Goal: Contribute content: Contribute content

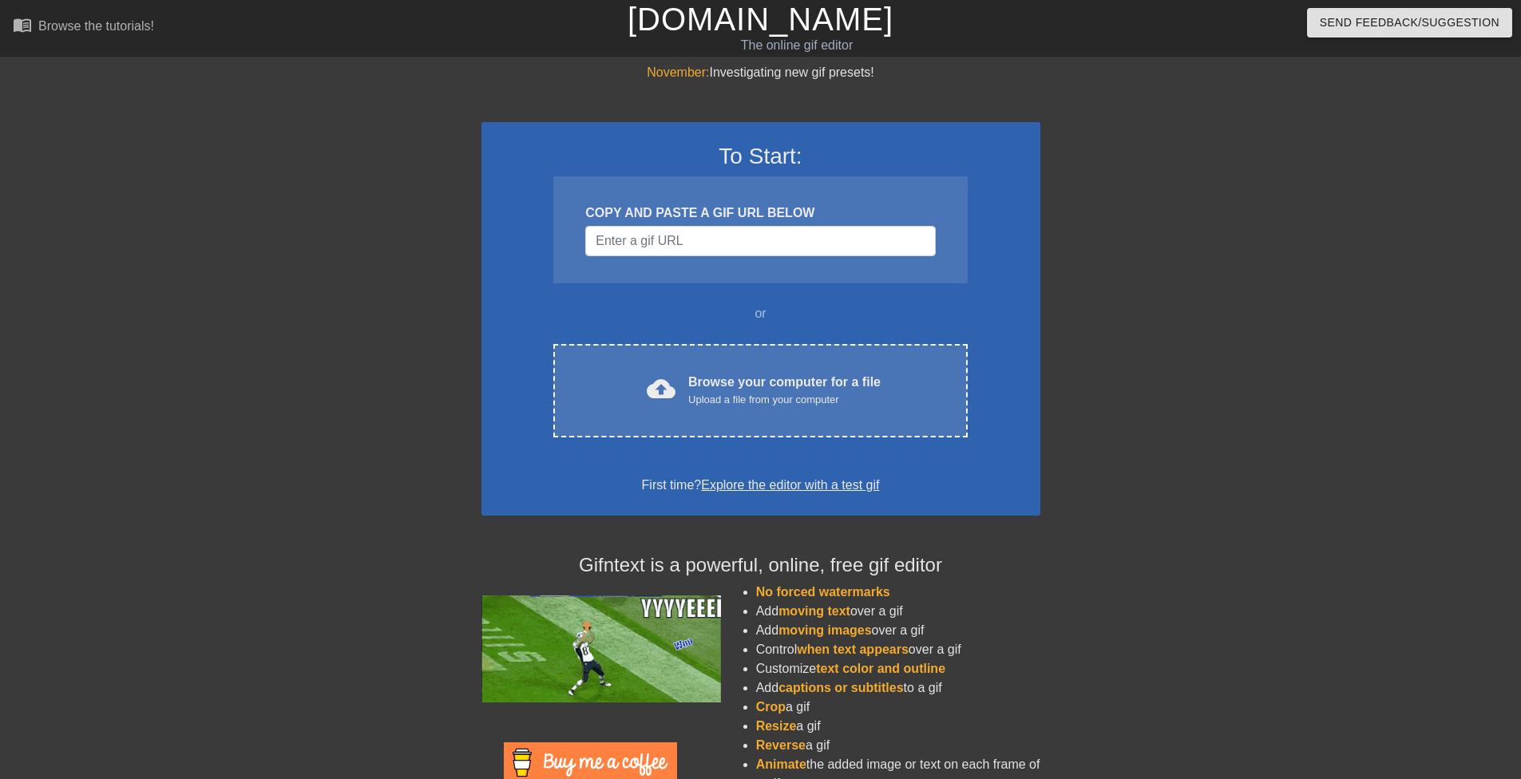
click at [712, 220] on div "COPY AND PASTE A GIF URL BELOW" at bounding box center [760, 213] width 350 height 19
click at [705, 244] on input "Username" at bounding box center [760, 241] width 350 height 30
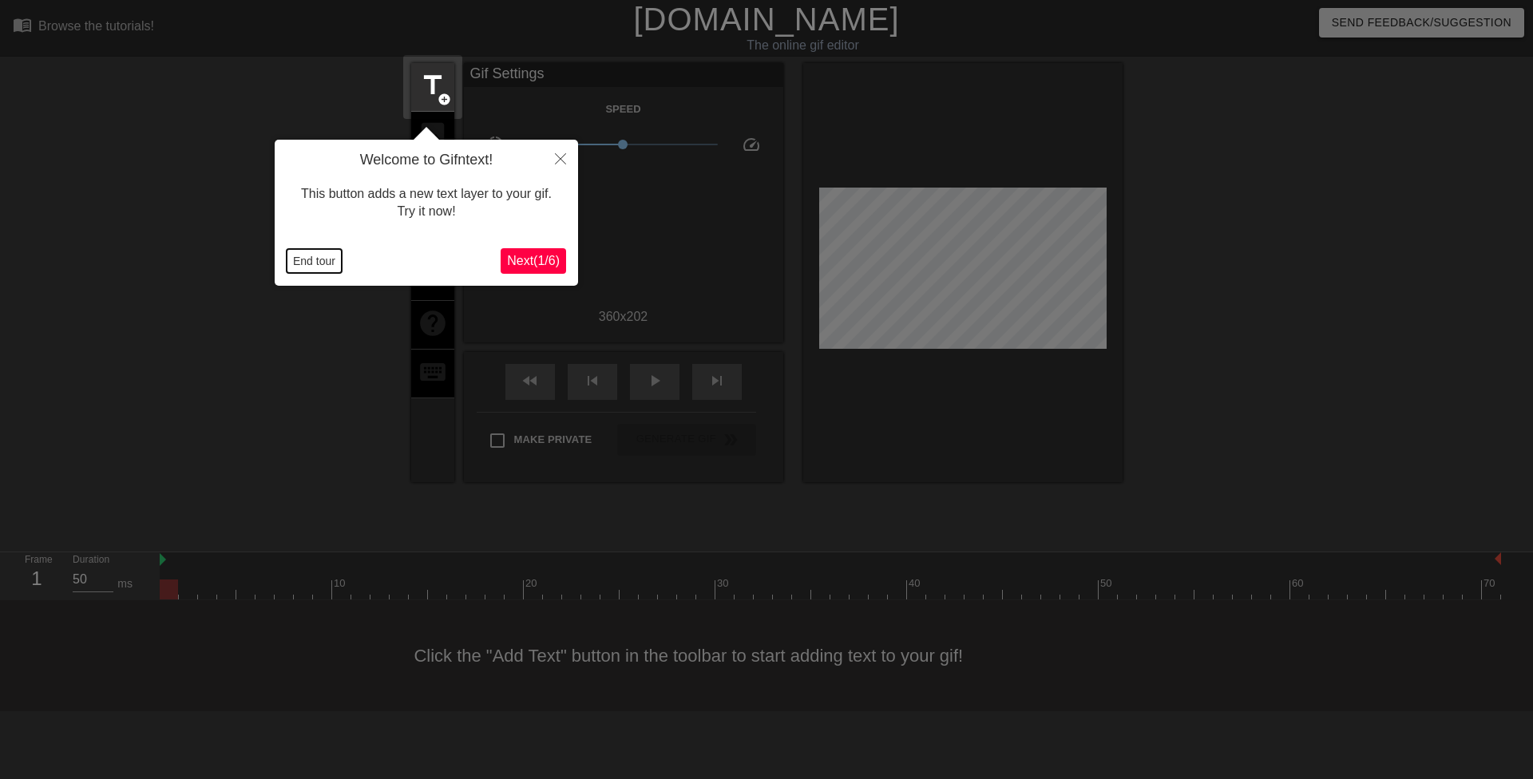
click at [291, 256] on button "End tour" at bounding box center [314, 261] width 55 height 24
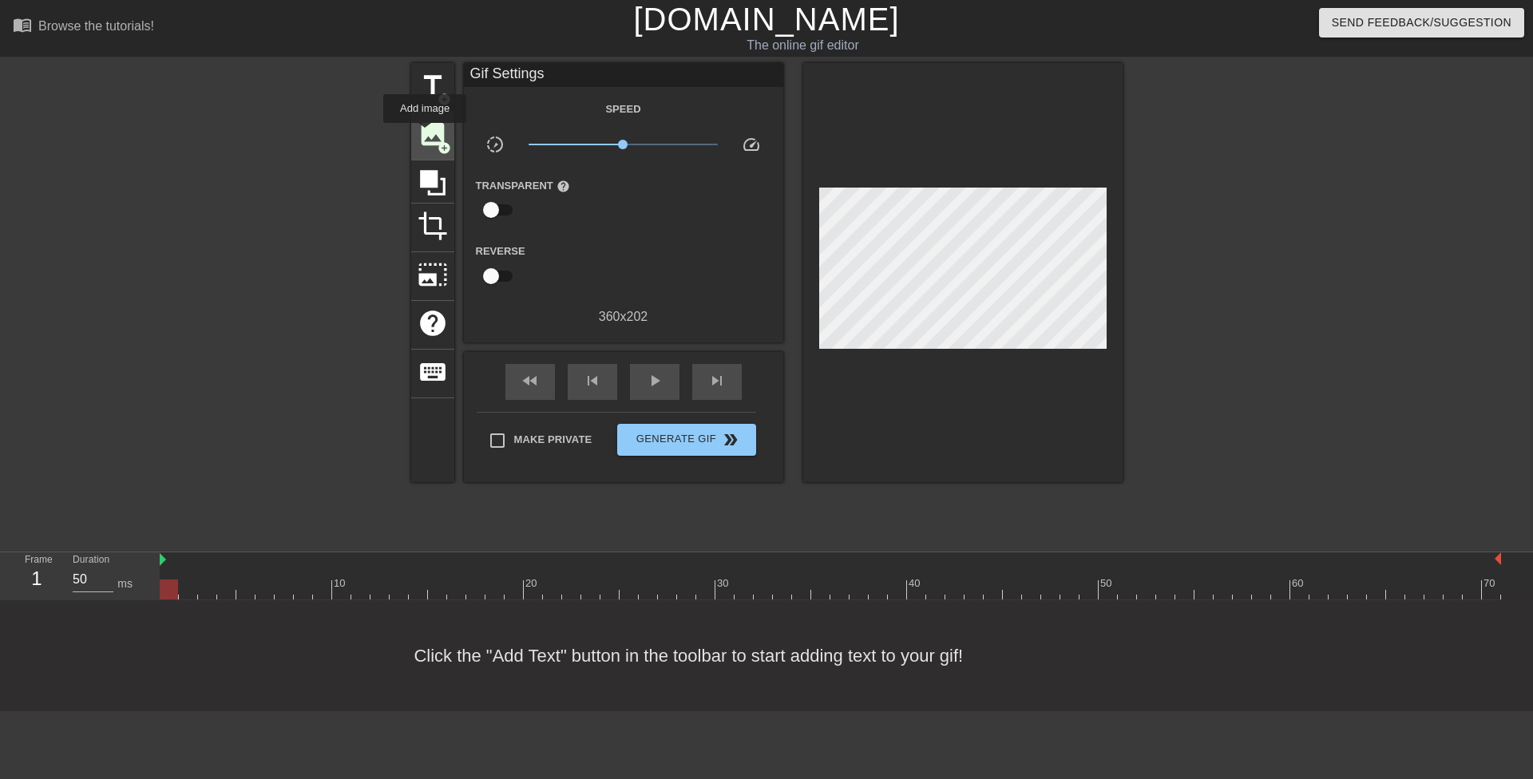
click at [425, 134] on span "image" at bounding box center [433, 134] width 30 height 30
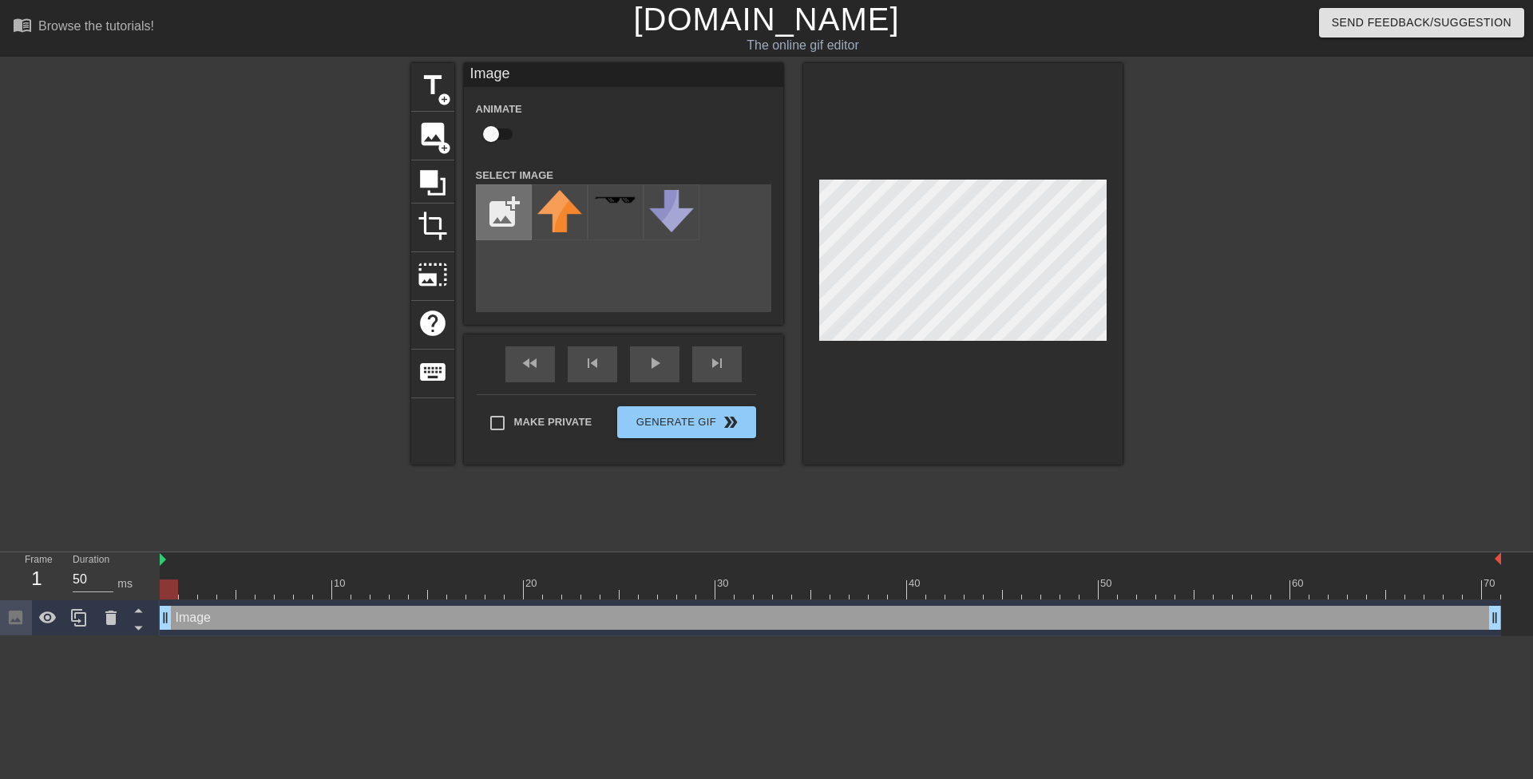
click at [499, 215] on input "file" at bounding box center [504, 212] width 54 height 54
type input "C:\fakepath\Eq7EH2i.png"
click at [565, 226] on img at bounding box center [559, 218] width 45 height 57
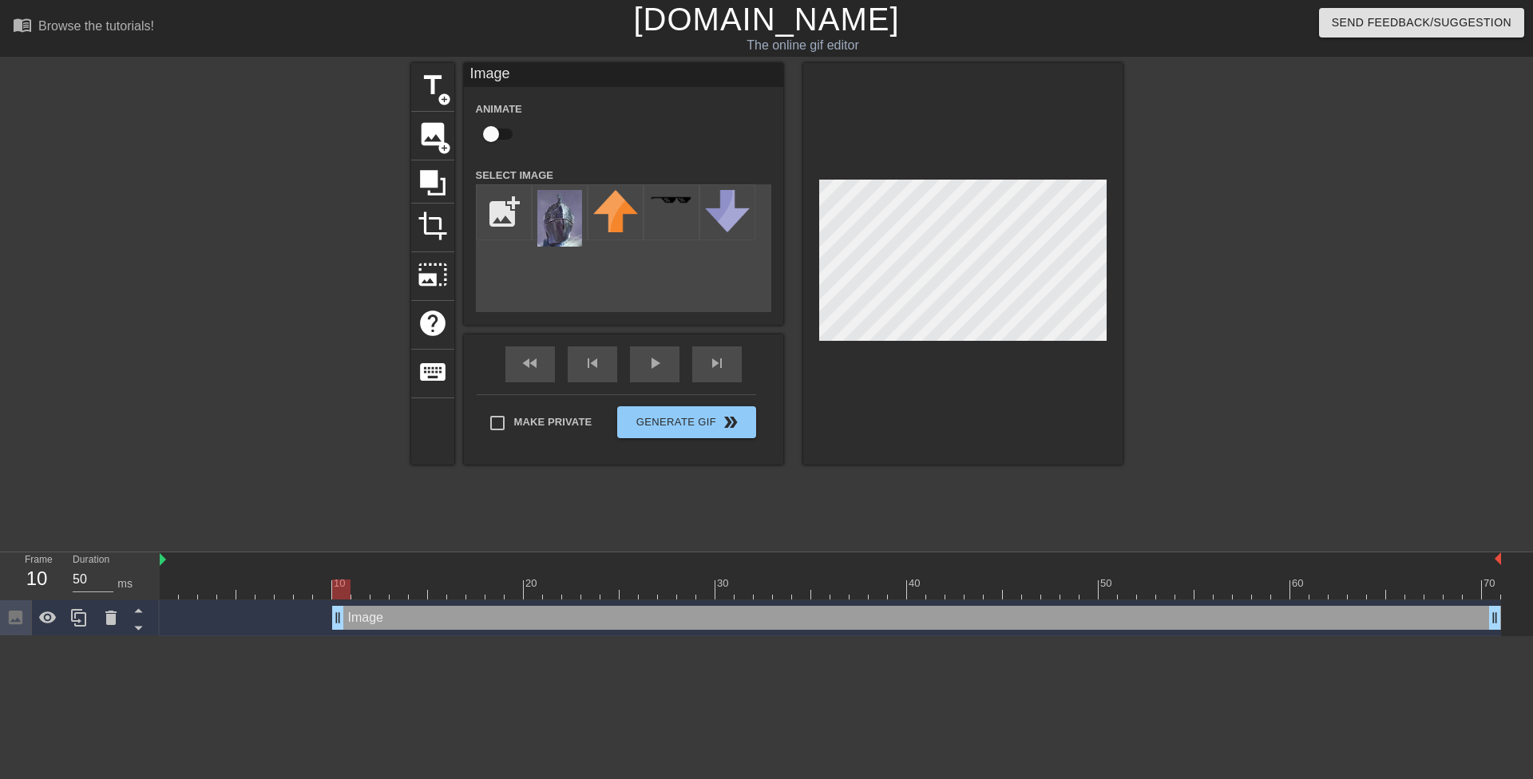
drag, startPoint x: 169, startPoint y: 615, endPoint x: 337, endPoint y: 630, distance: 168.4
click at [337, 630] on div "Image drag_handle drag_handle" at bounding box center [831, 619] width 1342 height 36
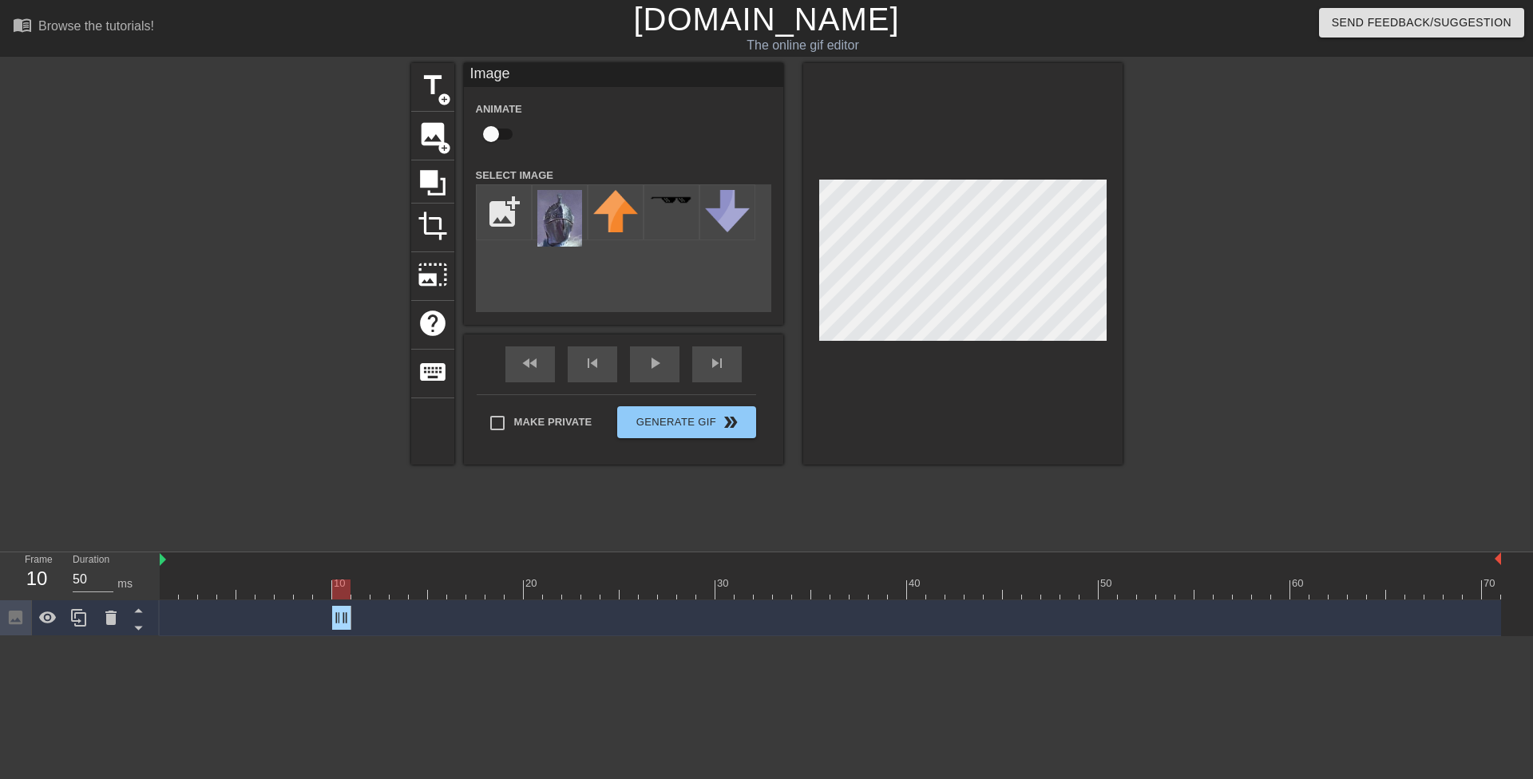
drag, startPoint x: 1490, startPoint y: 613, endPoint x: 336, endPoint y: 601, distance: 1154.0
click at [336, 601] on div "Image drag_handle drag_handle" at bounding box center [831, 619] width 1342 height 36
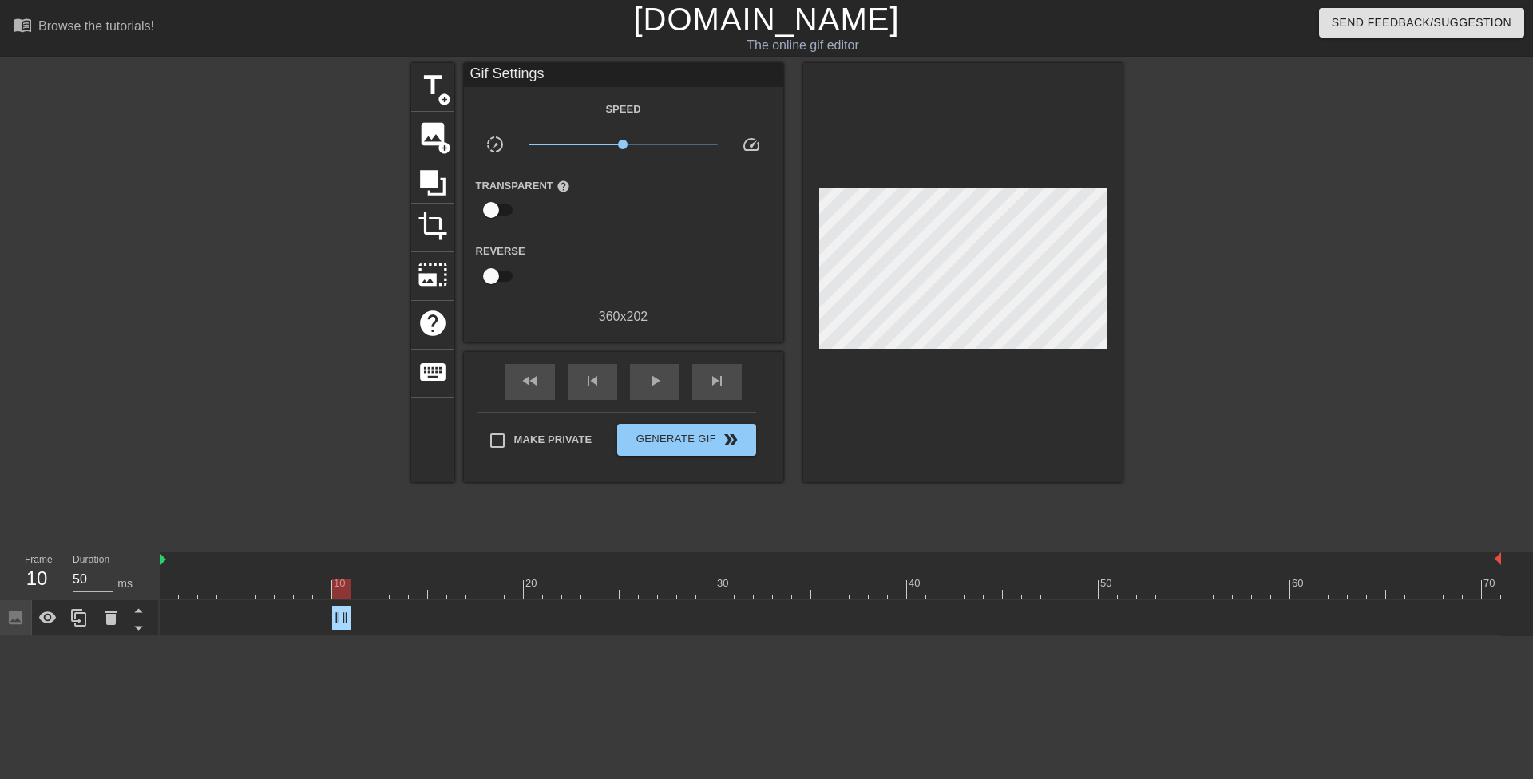
click at [328, 612] on div "Image drag_handle drag_handle" at bounding box center [831, 618] width 1342 height 24
drag, startPoint x: 336, startPoint y: 615, endPoint x: 42, endPoint y: 587, distance: 296.0
click at [42, 589] on div "Frame 1 Duration 50 ms 10 20 30 40 50 60 70 Image drag_handle drag_handle" at bounding box center [766, 595] width 1533 height 84
click at [75, 622] on icon at bounding box center [78, 618] width 15 height 18
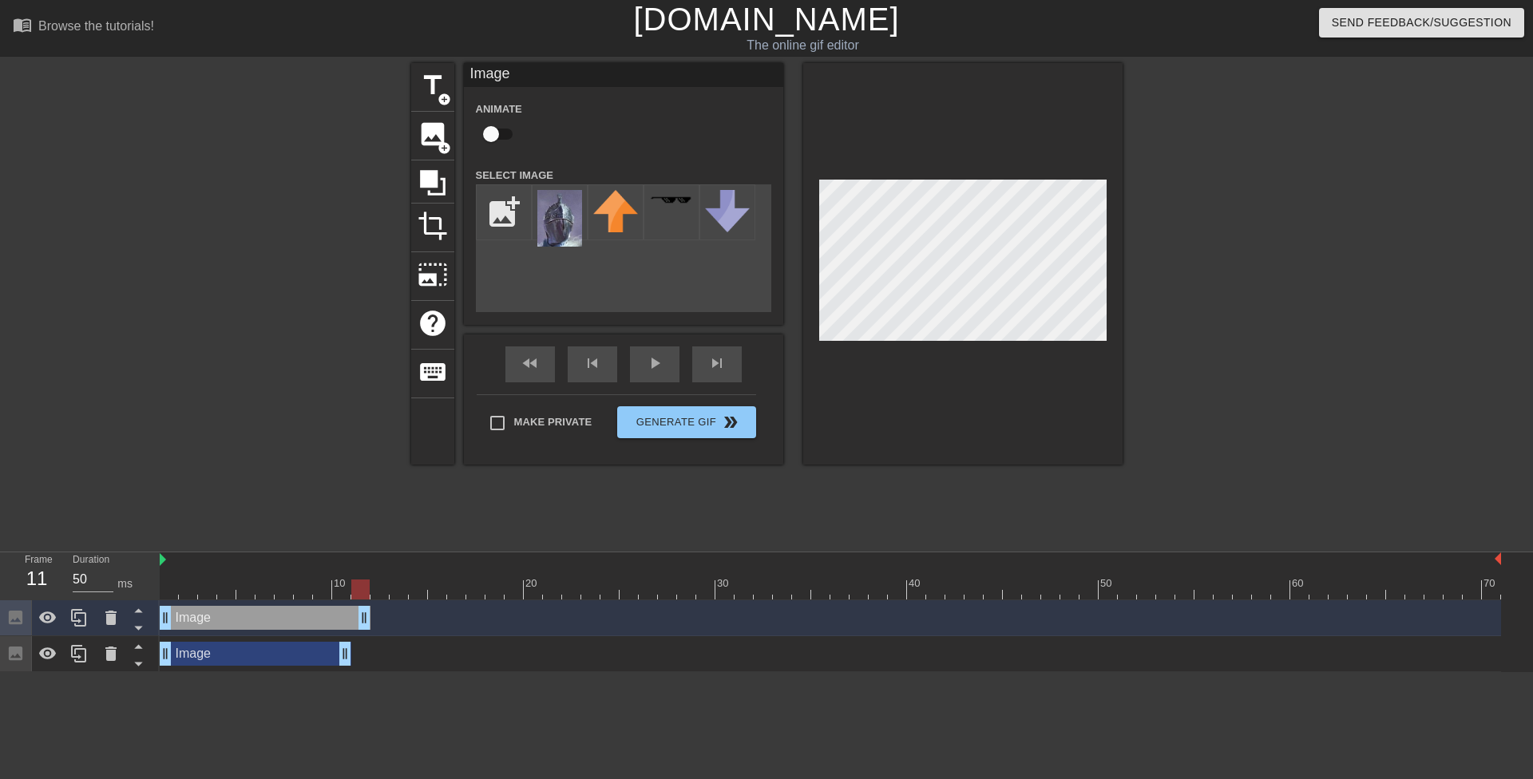
drag, startPoint x: 347, startPoint y: 616, endPoint x: 360, endPoint y: 614, distance: 12.9
drag, startPoint x: 168, startPoint y: 623, endPoint x: 361, endPoint y: 626, distance: 193.3
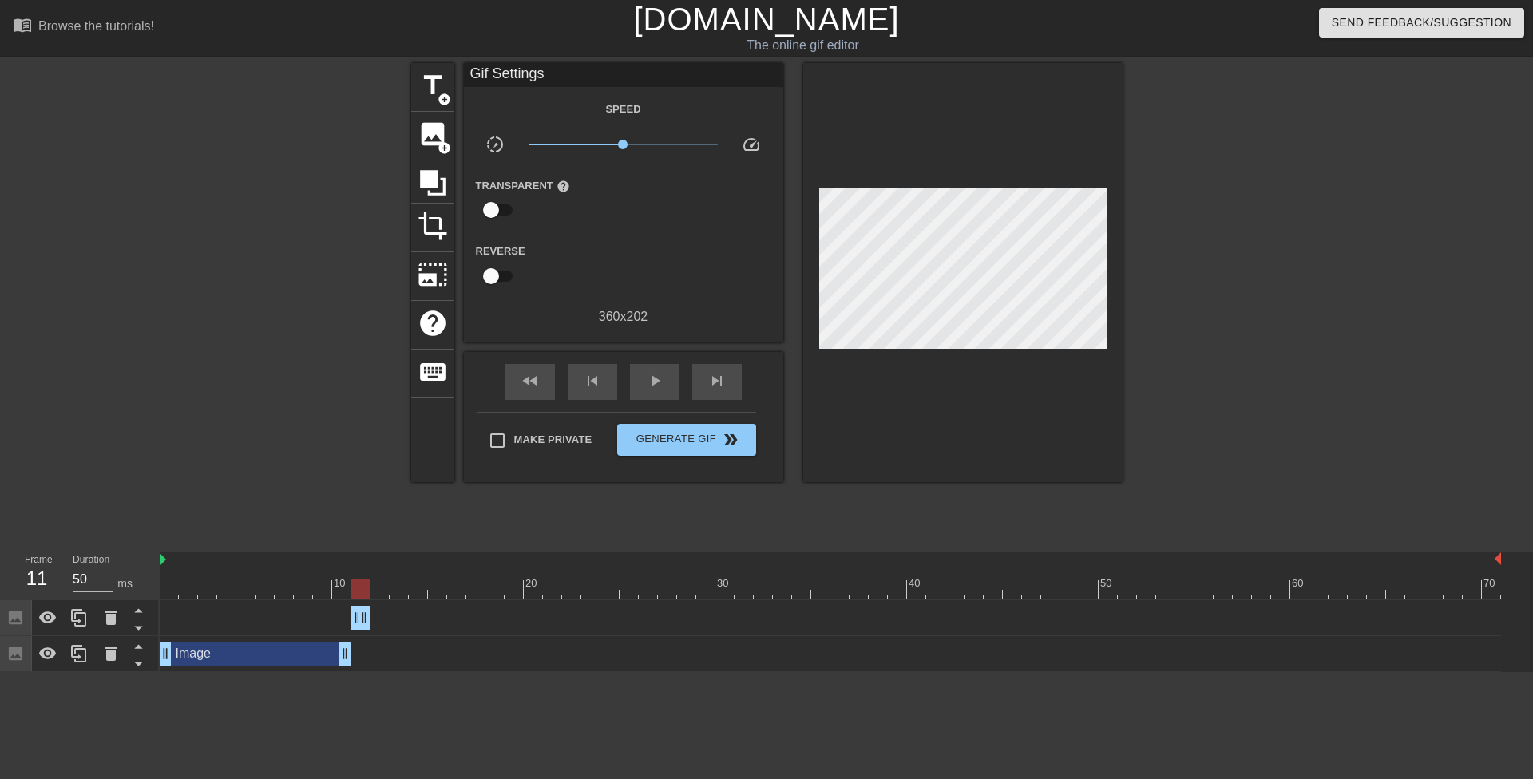
click at [1015, 390] on div at bounding box center [962, 272] width 319 height 419
drag, startPoint x: 361, startPoint y: 613, endPoint x: 596, endPoint y: 617, distance: 234.8
click at [74, 618] on icon at bounding box center [78, 618] width 19 height 19
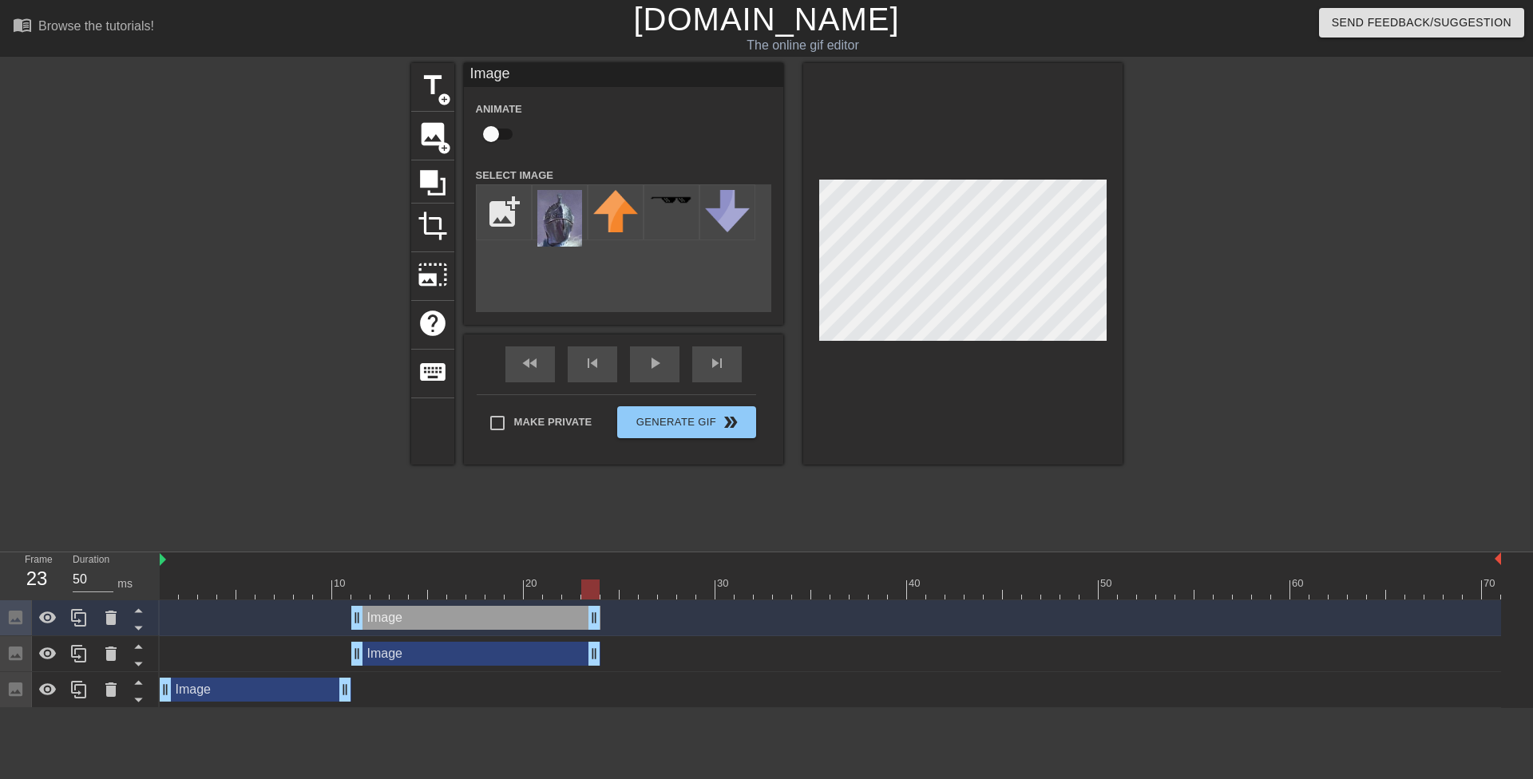
click at [601, 620] on div "Image drag_handle drag_handle" at bounding box center [831, 618] width 1342 height 24
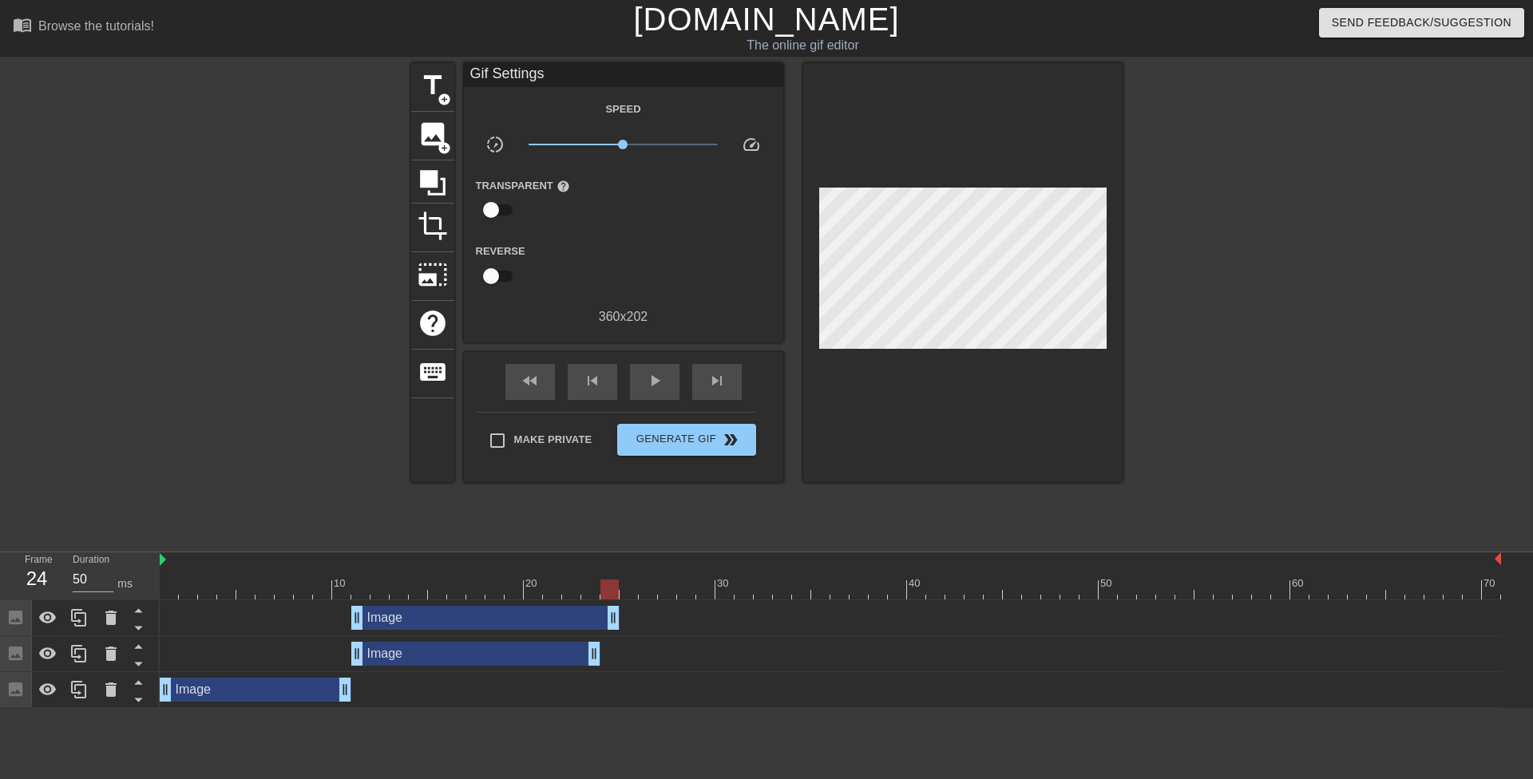
drag, startPoint x: 596, startPoint y: 620, endPoint x: 620, endPoint y: 617, distance: 24.9
click at [620, 617] on div "Image drag_handle drag_handle" at bounding box center [831, 618] width 1342 height 24
drag, startPoint x: 360, startPoint y: 616, endPoint x: 692, endPoint y: 631, distance: 331.8
click at [692, 631] on div "Image drag_handle drag_handle" at bounding box center [831, 619] width 1342 height 36
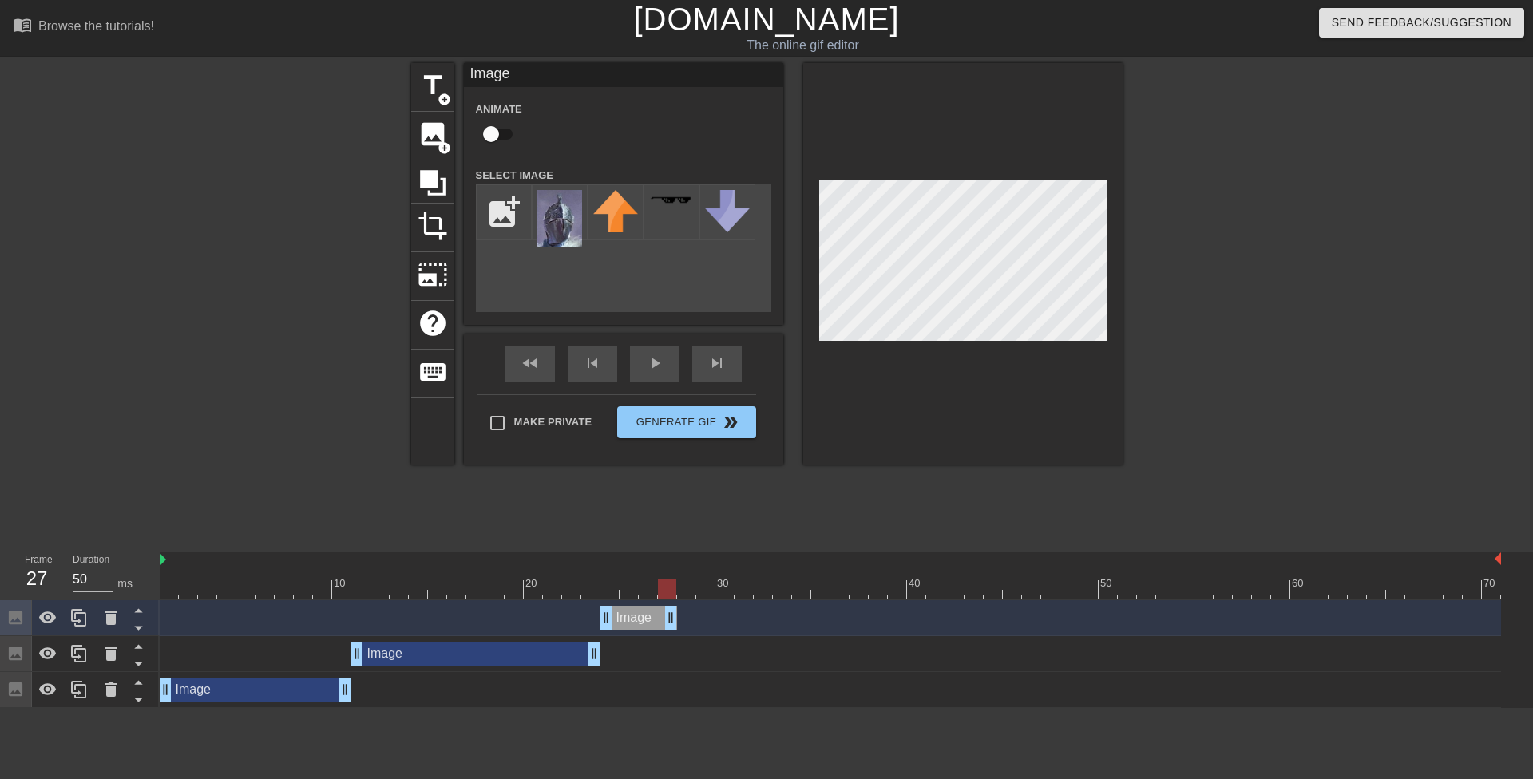
drag, startPoint x: 614, startPoint y: 614, endPoint x: 666, endPoint y: 613, distance: 51.9
click at [71, 618] on icon at bounding box center [78, 618] width 19 height 19
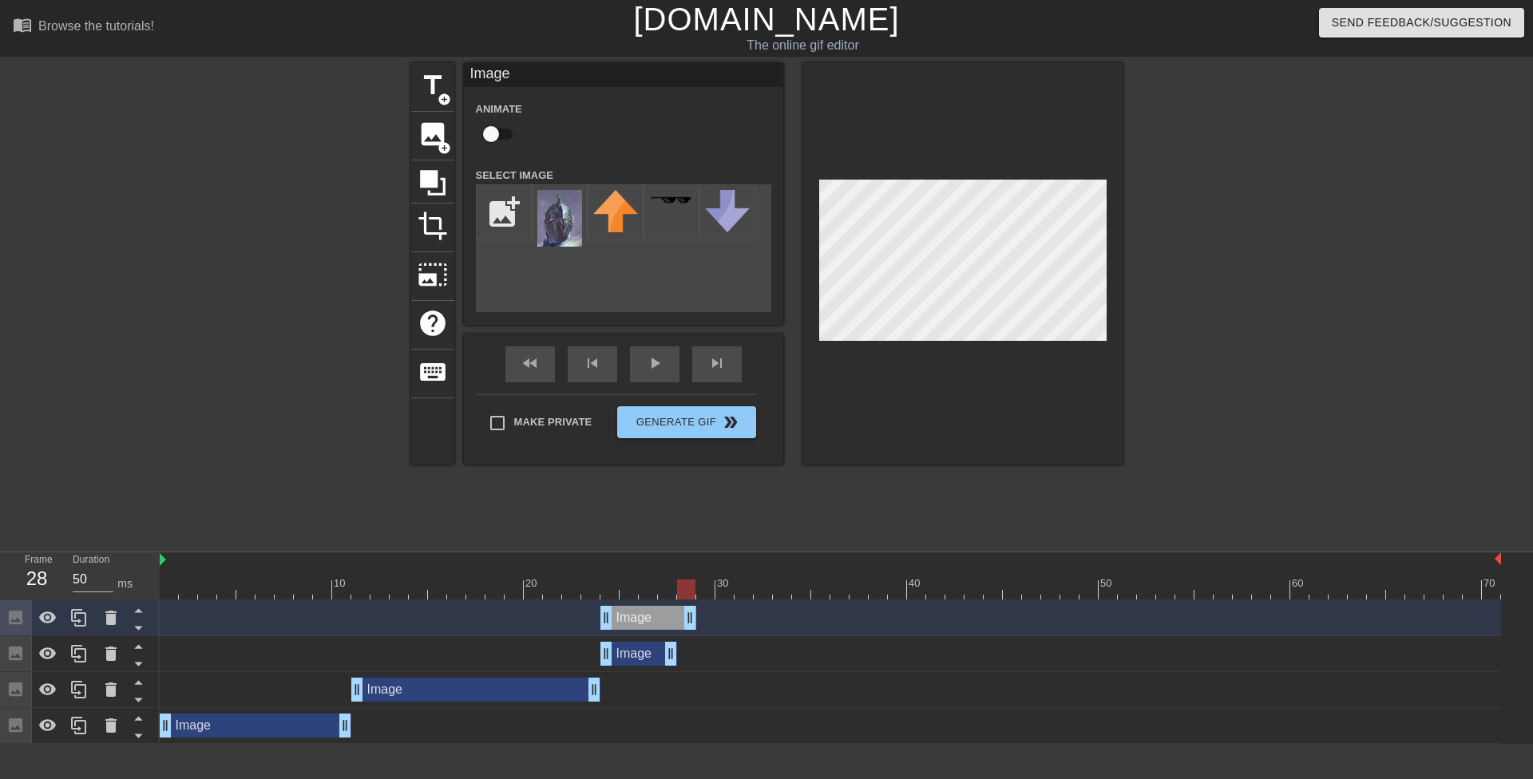
drag, startPoint x: 671, startPoint y: 615, endPoint x: 688, endPoint y: 615, distance: 16.8
drag, startPoint x: 607, startPoint y: 619, endPoint x: 687, endPoint y: 620, distance: 79.9
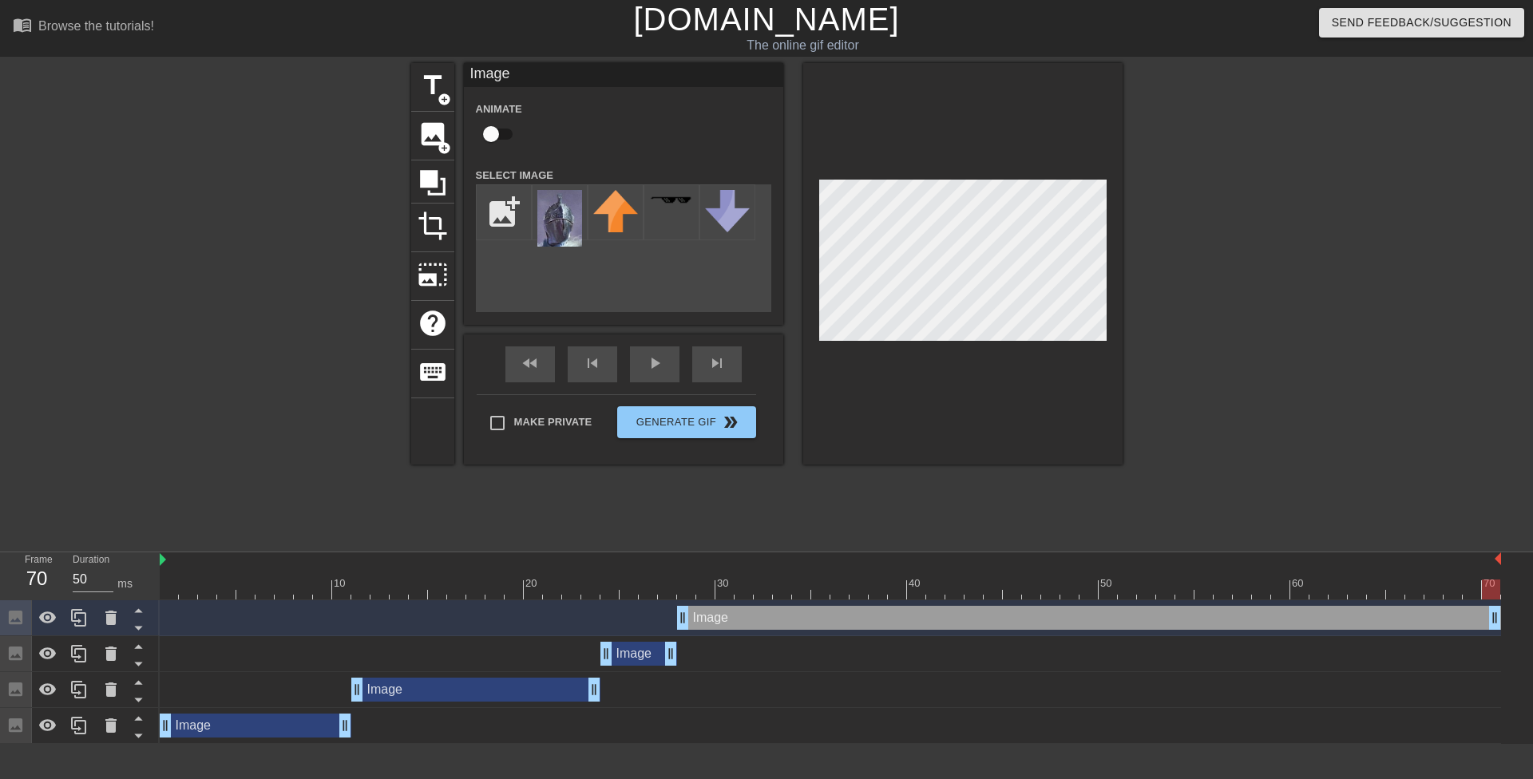
drag, startPoint x: 692, startPoint y: 620, endPoint x: 1532, endPoint y: 599, distance: 840.4
click at [1521, 599] on div "10 20 30 40 50 60 70 Image drag_handle drag_handle Image drag_handle drag_handl…" at bounding box center [847, 649] width 1374 height 192
click at [959, 344] on div at bounding box center [962, 264] width 319 height 402
click at [428, 92] on span "title" at bounding box center [433, 85] width 30 height 30
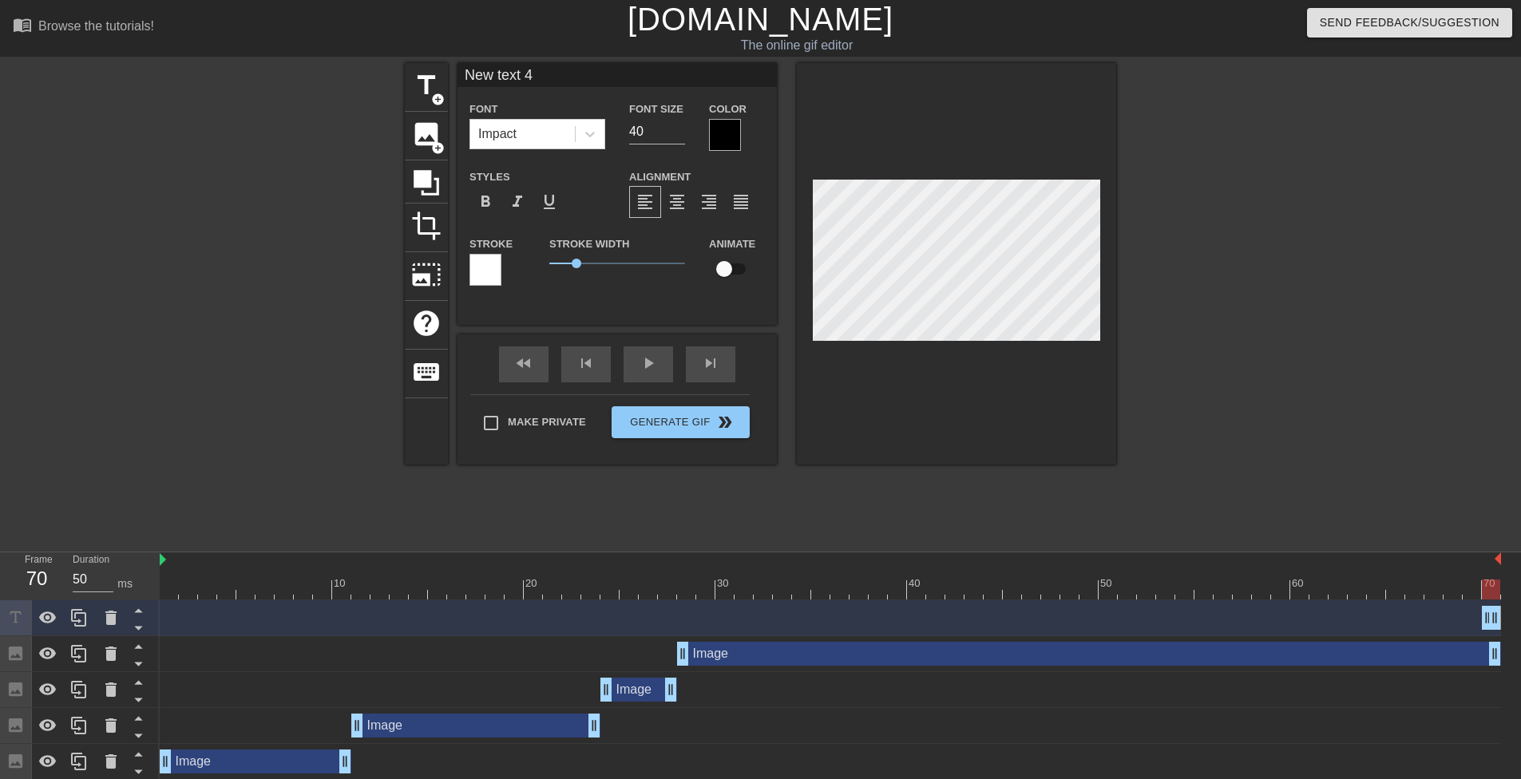
scroll to position [2, 4]
type input "T"
type textarea "T"
type input "TA"
type textarea "TA"
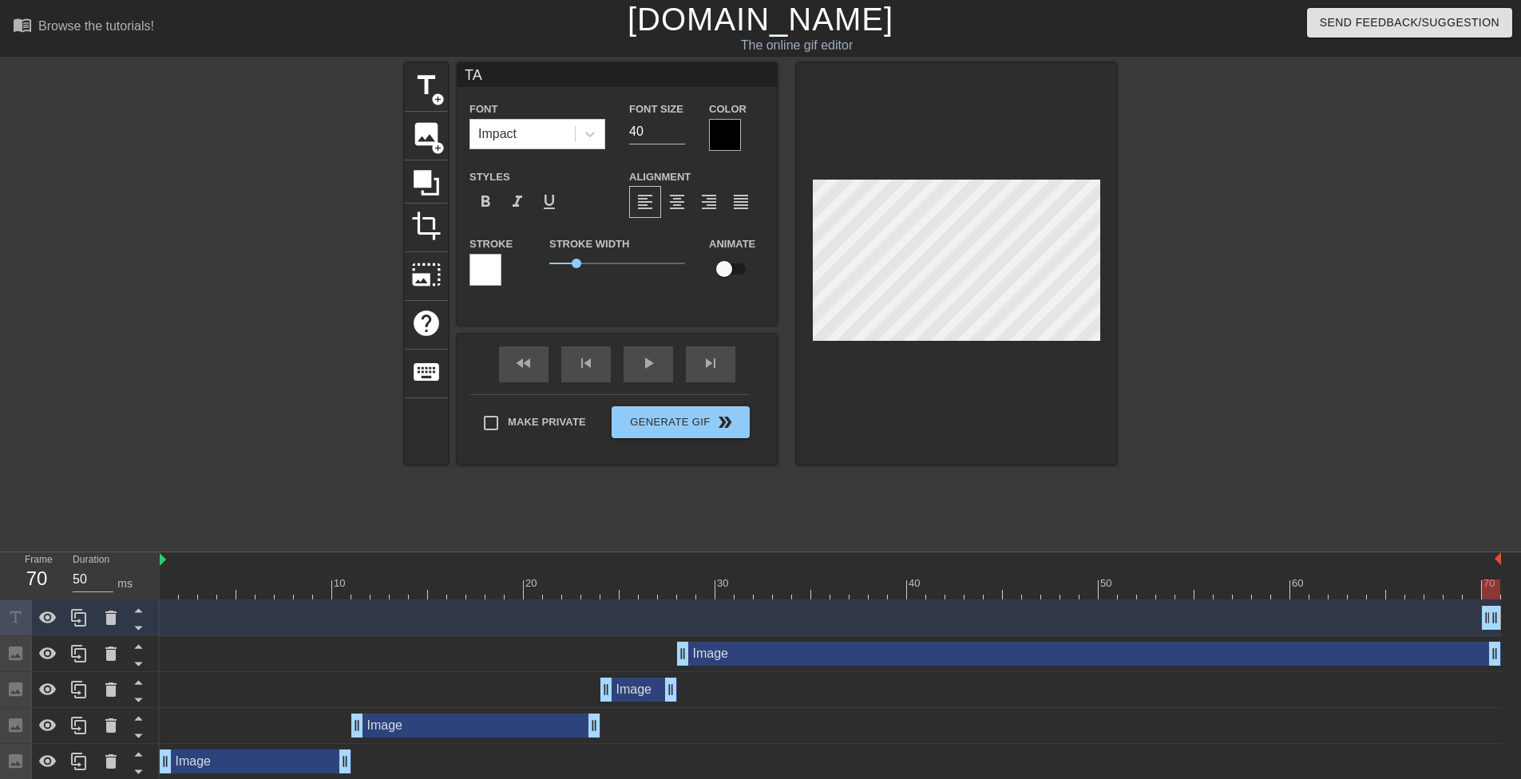
type input "TAK"
type textarea "TAK"
type input "TAKE"
type textarea "TAKE"
type input "TAKE"
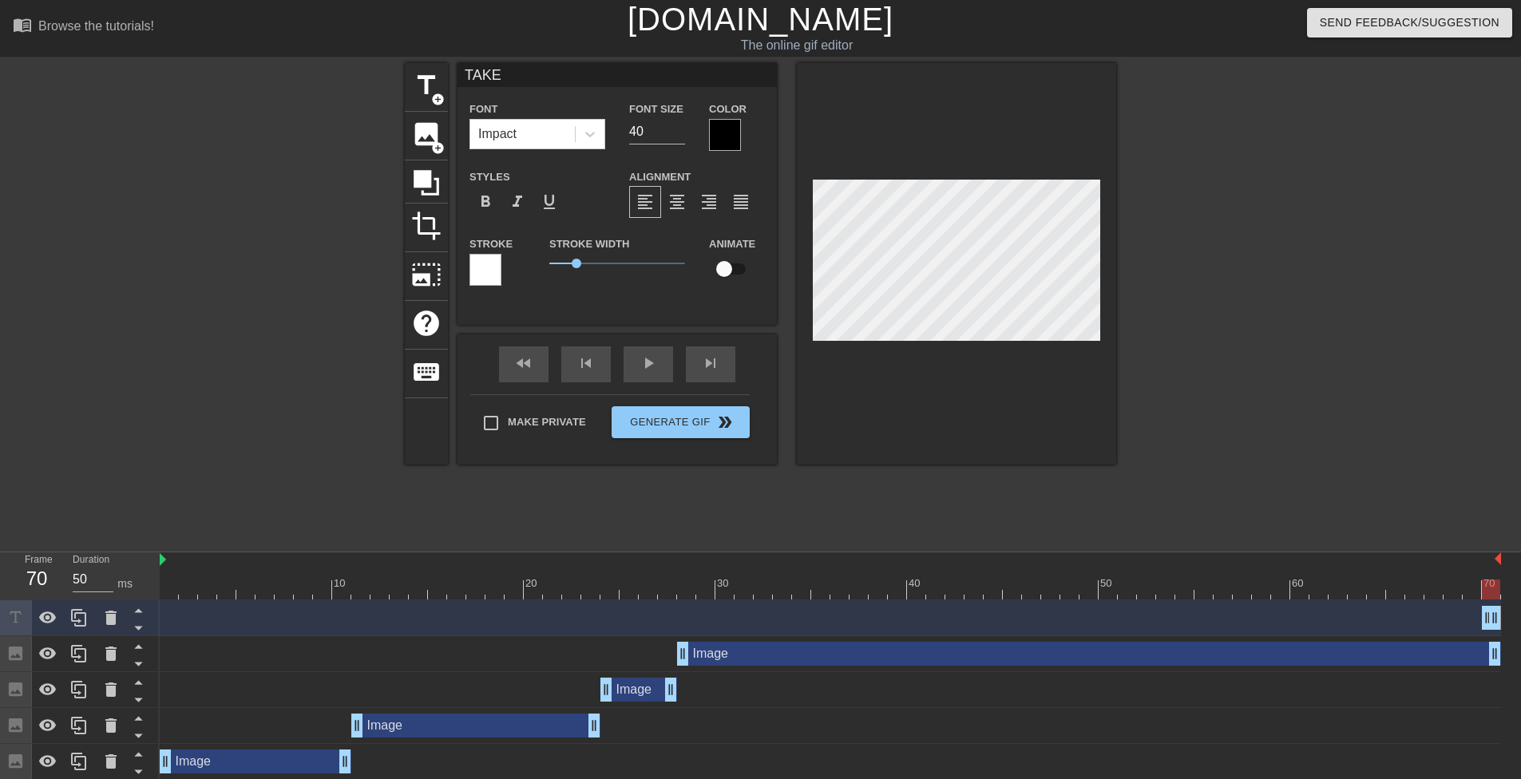
type textarea "TAKE"
type input "TAKE H"
type textarea "TAKE H"
type input "TAKE HE"
type textarea "TAKE HE"
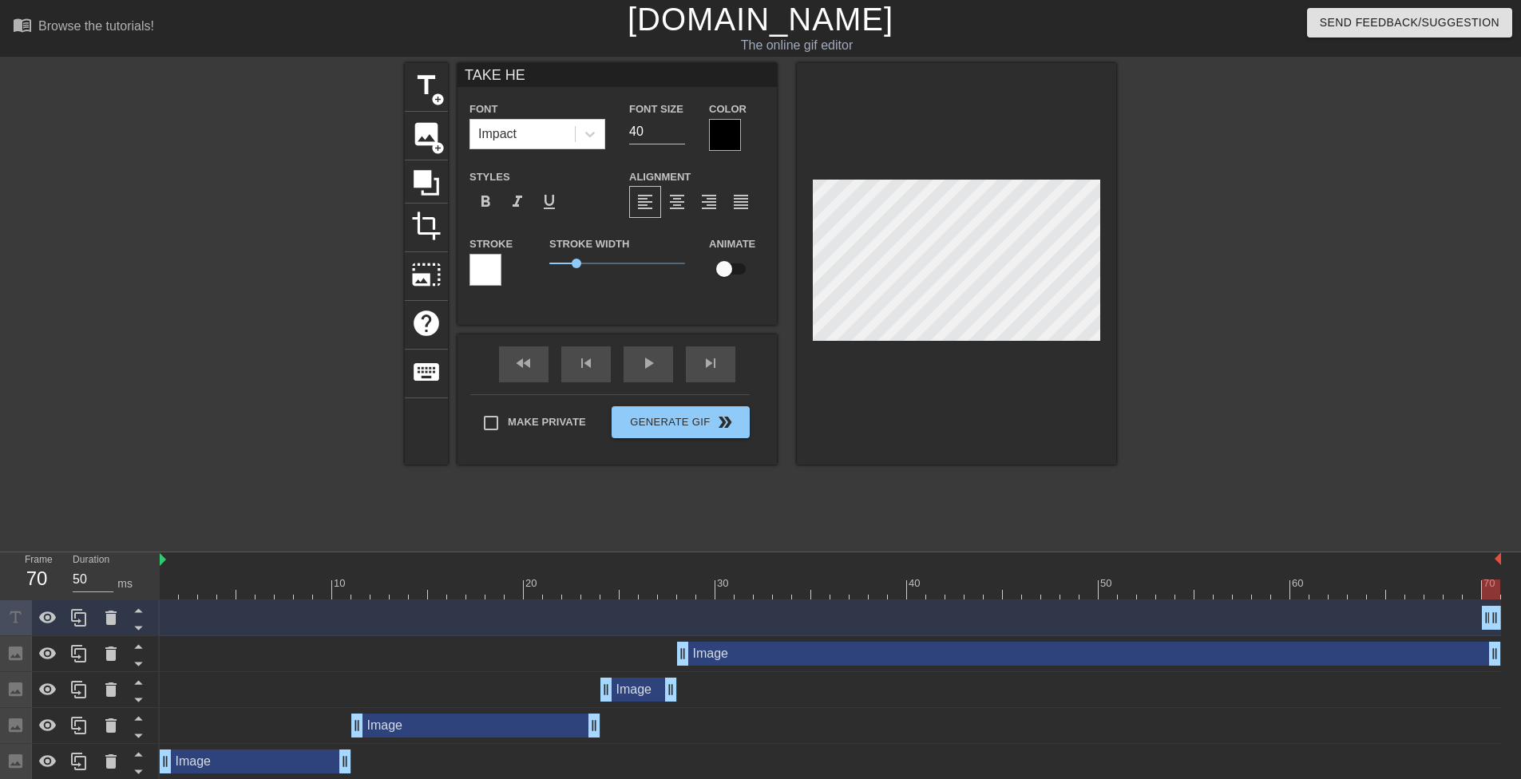
type input "TAKE HER"
type textarea "TAKE HER"
type input "TAKE HER F"
type textarea "TAKE HER F"
type input "TAKE HER FR"
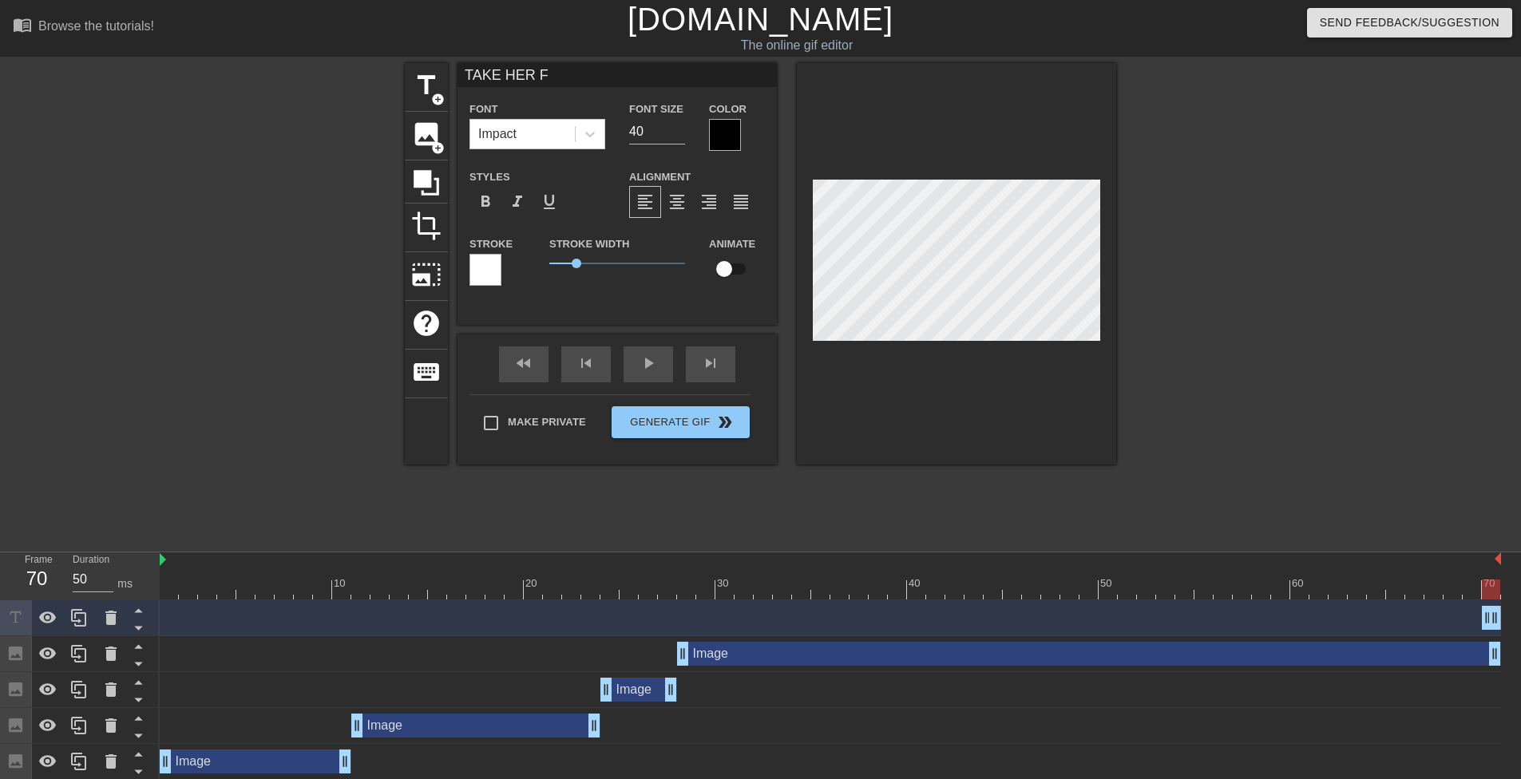
type textarea "TAKE HER FR"
type input "TAKE HER FRO"
type textarea "TAKE HER FRO"
type input "TAKE HER FROM"
type textarea "TAKE HER FROM"
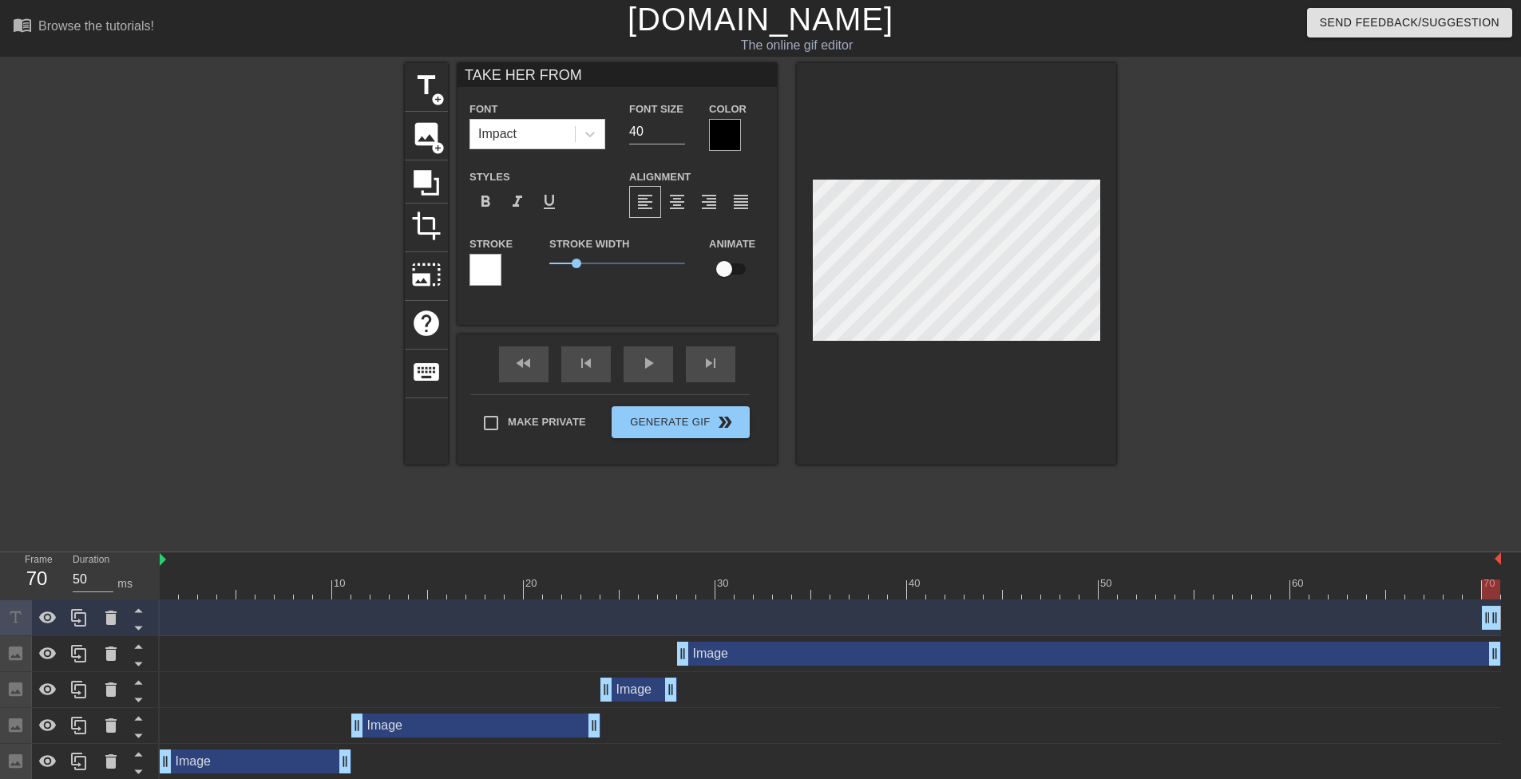
type input "TAKE HER FROM"
type textarea "TAKE HER FROM"
type input "TAKE HER FROM M"
type textarea "TAKE HER FROM M"
type input "TAKE HER FROM ME"
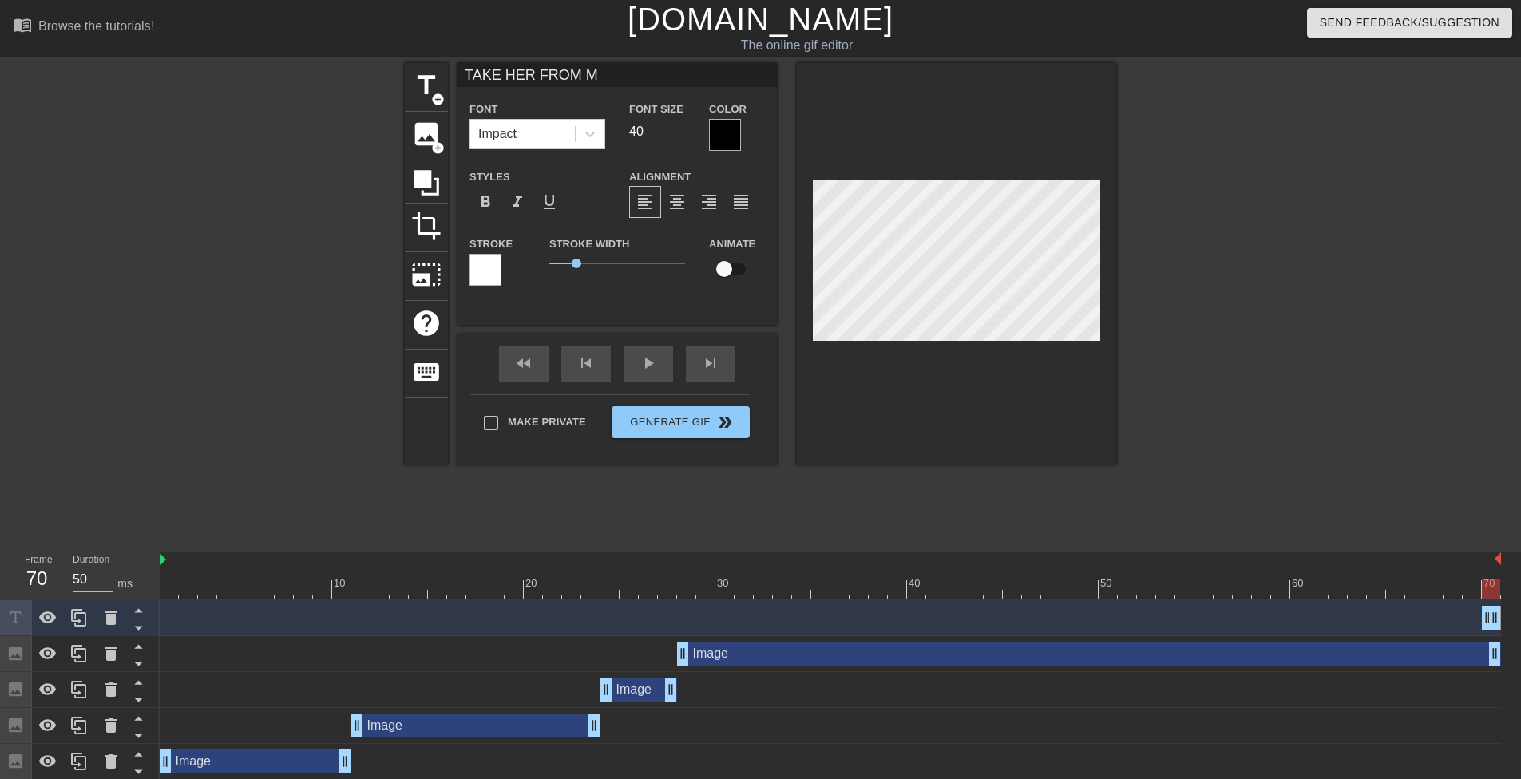
type textarea "TAKE HER FROM ME"
type input "TAKE HER FROM ME."
type textarea "TAKE HER FROM ME."
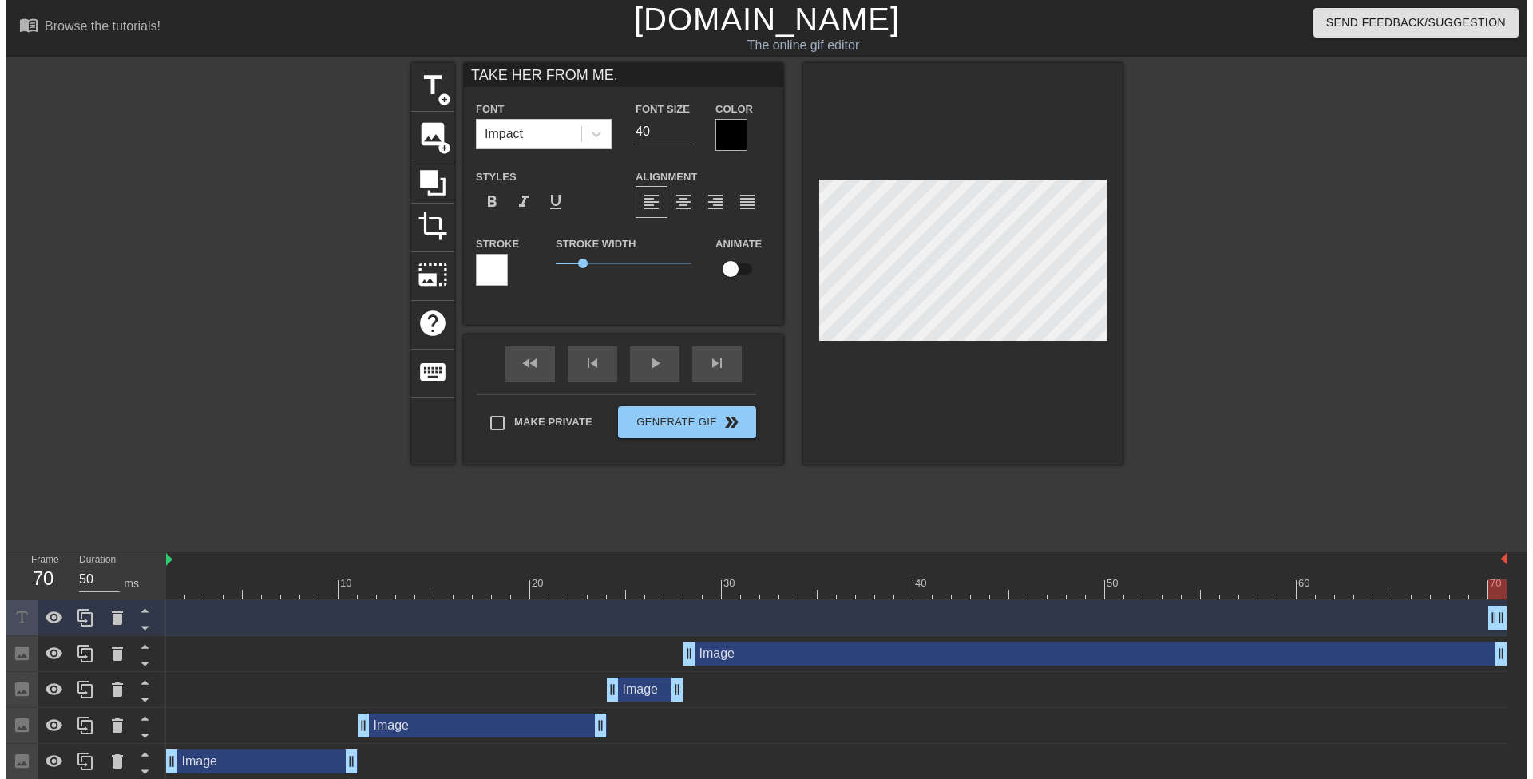
scroll to position [2, 7]
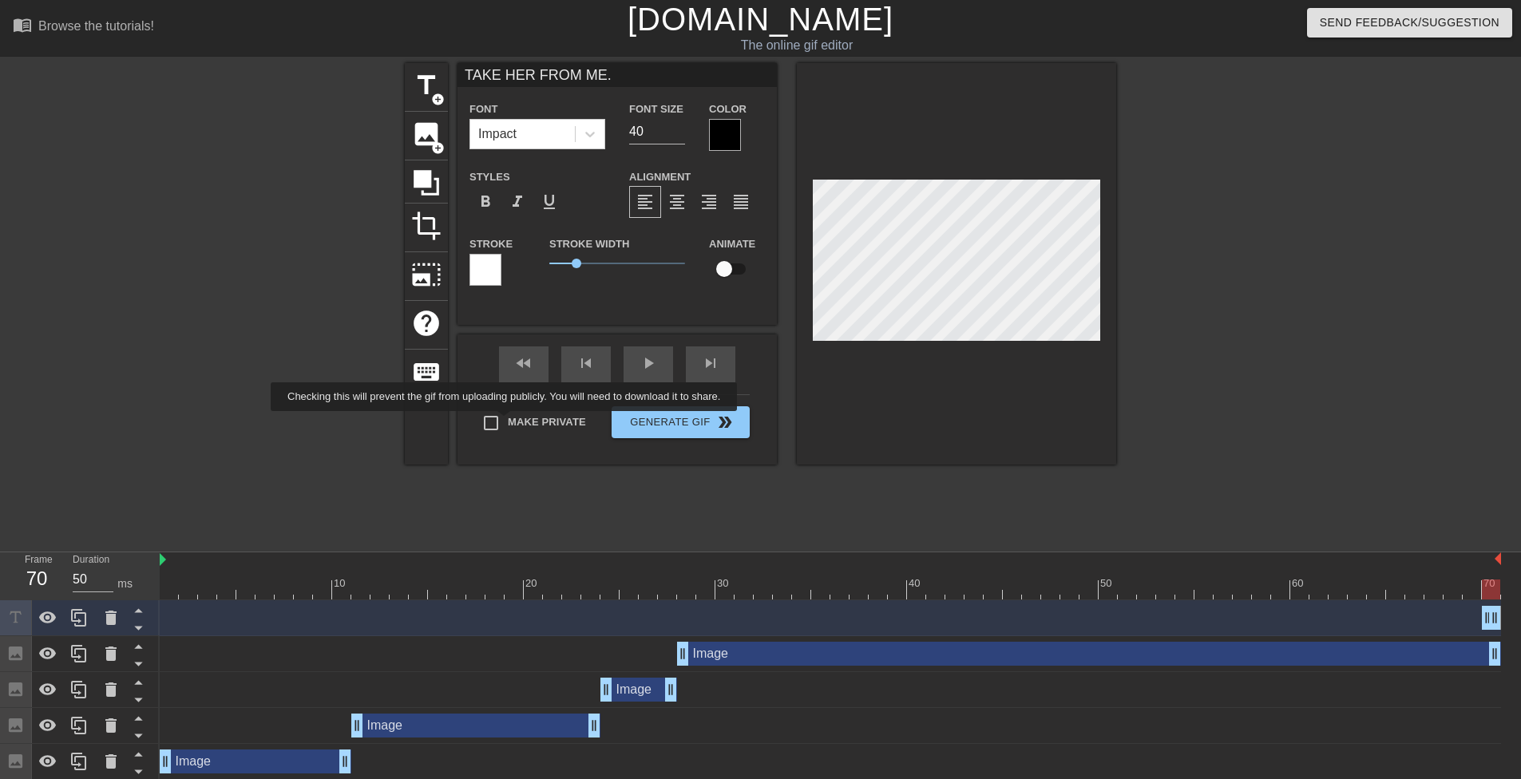
click at [507, 422] on input "Make Private" at bounding box center [491, 423] width 34 height 34
checkbox input "true"
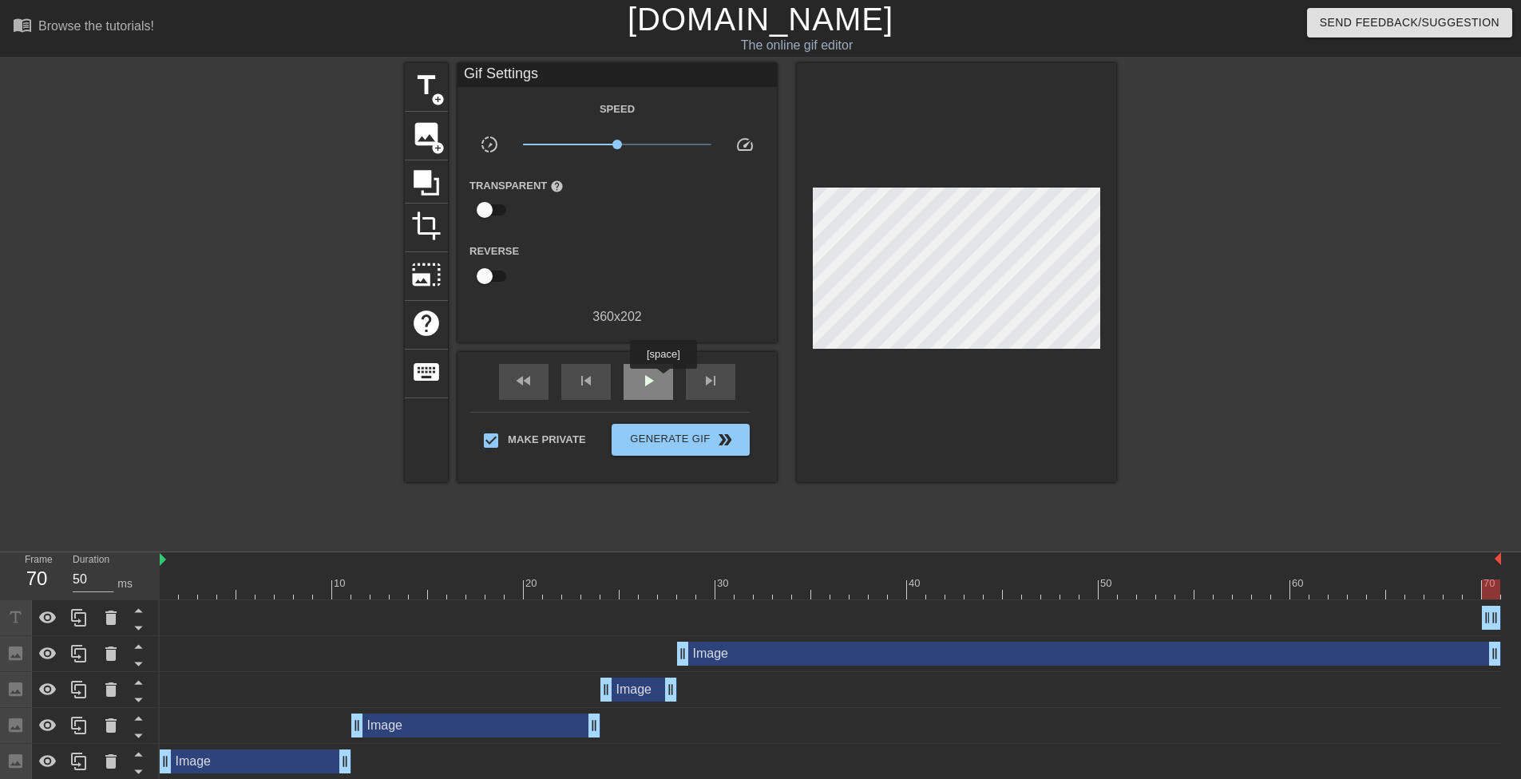
click at [663, 380] on div "play_arrow" at bounding box center [649, 382] width 50 height 36
drag, startPoint x: 1488, startPoint y: 622, endPoint x: 1429, endPoint y: 589, distance: 67.3
click at [1429, 589] on div "10 20 30 40 50 60 70 TAKE HER FROM [GEOGRAPHIC_DATA]. drag_handle drag_handle I…" at bounding box center [841, 667] width 1362 height 228
click at [652, 376] on span "pause" at bounding box center [648, 380] width 19 height 19
drag, startPoint x: 1488, startPoint y: 619, endPoint x: 1429, endPoint y: 620, distance: 59.1
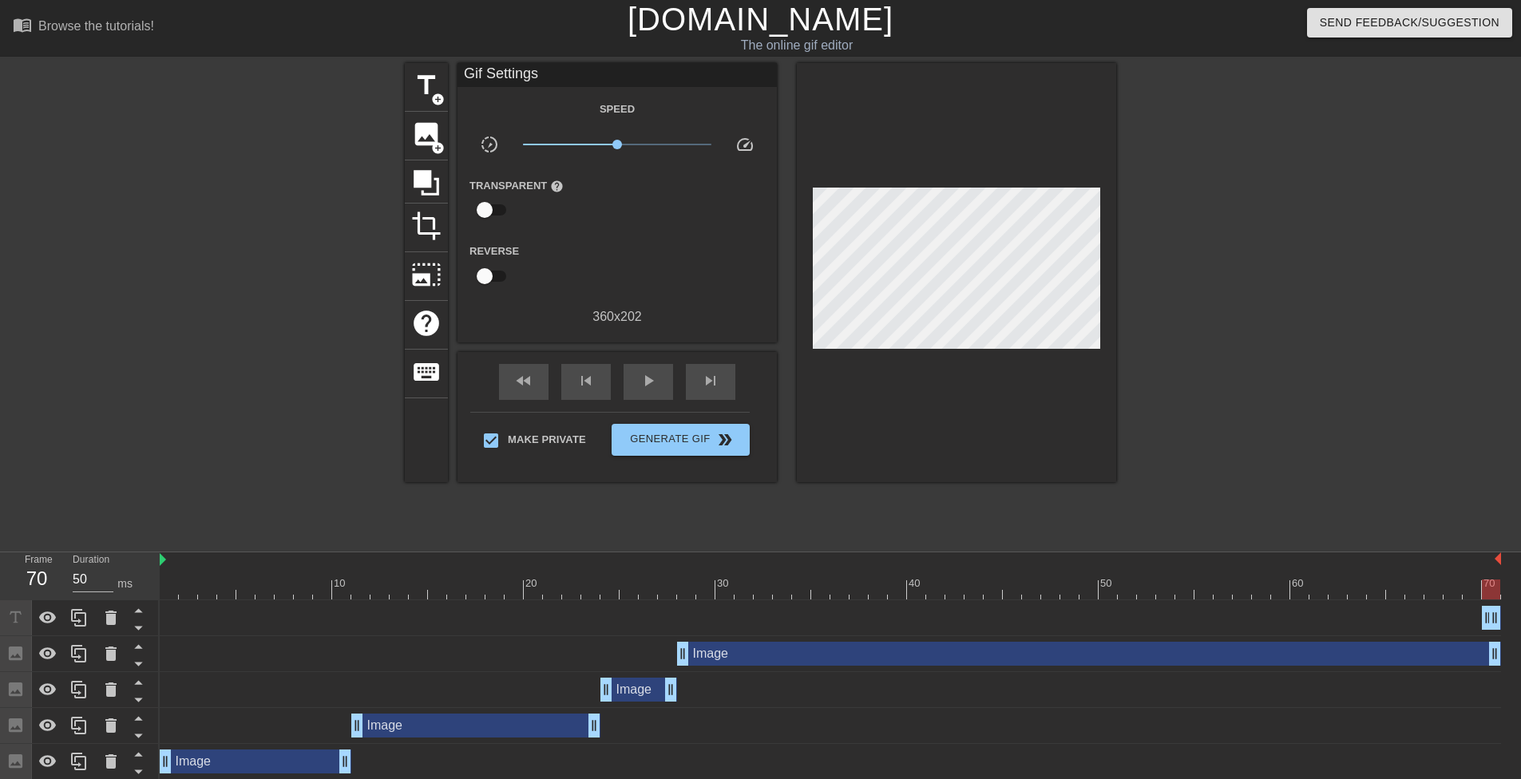
click at [1429, 620] on div "TAKE HER FROM ME. drag_handle drag_handle" at bounding box center [831, 618] width 1342 height 24
drag, startPoint x: 1483, startPoint y: 617, endPoint x: 1469, endPoint y: 618, distance: 13.7
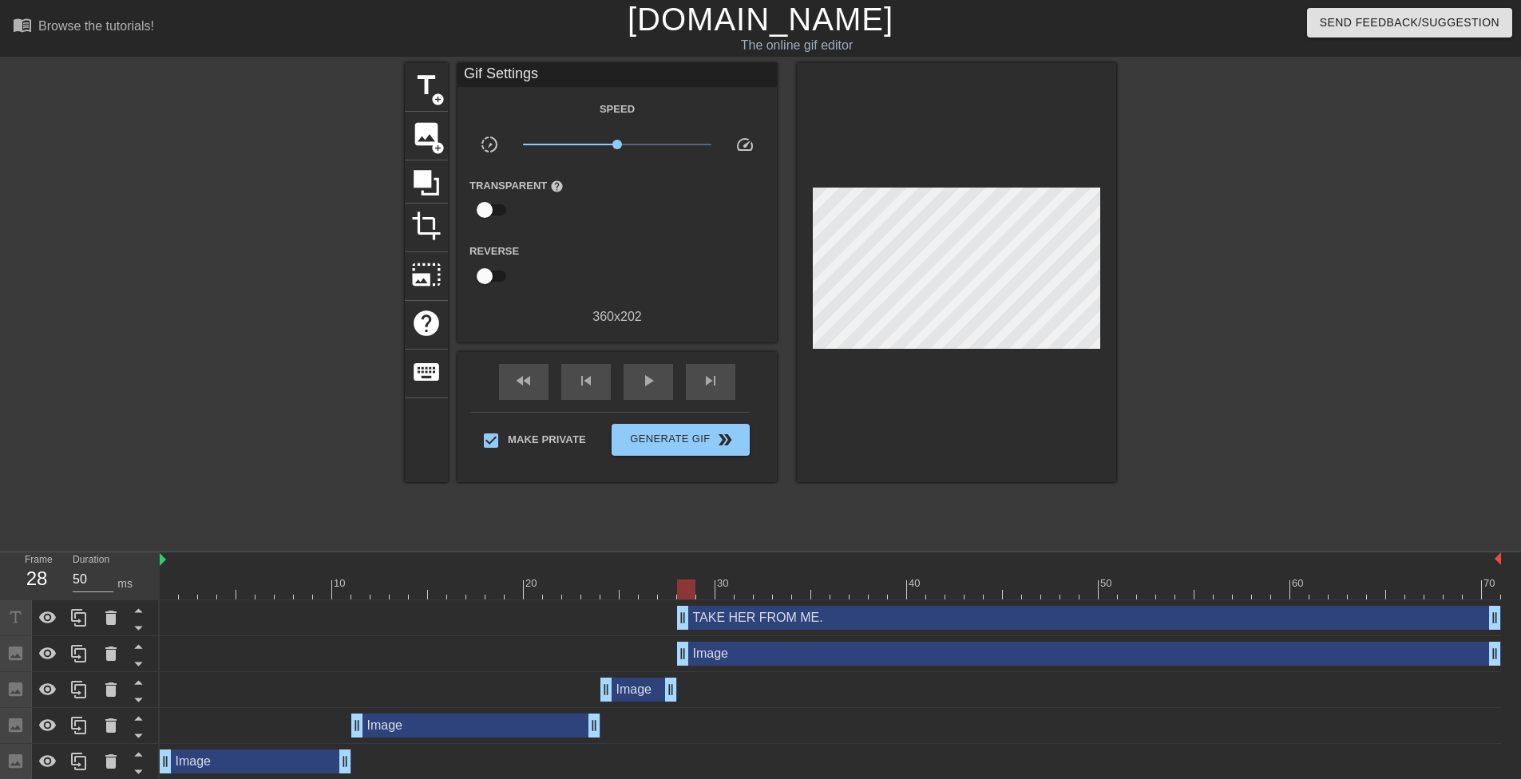
drag, startPoint x: 1465, startPoint y: 620, endPoint x: 688, endPoint y: 601, distance: 776.5
click at [688, 601] on div "TAKE HER FROM ME. drag_handle drag_handle" at bounding box center [831, 619] width 1342 height 36
click at [644, 380] on span "play_arrow" at bounding box center [648, 380] width 19 height 19
click at [652, 380] on span "pause" at bounding box center [648, 380] width 19 height 19
click at [672, 442] on span "Generate Gif double_arrow" at bounding box center [680, 439] width 125 height 19
